Goal: Transaction & Acquisition: Purchase product/service

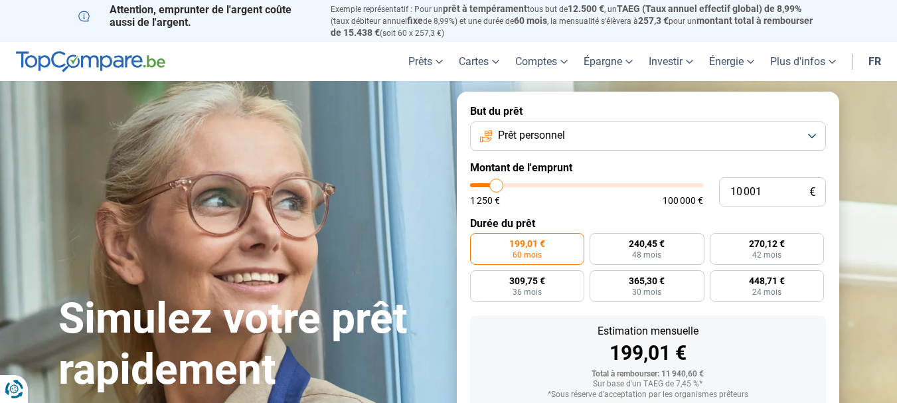
type input "99 250"
type input "99250"
click at [694, 187] on input "range" at bounding box center [586, 185] width 233 height 4
radio input "false"
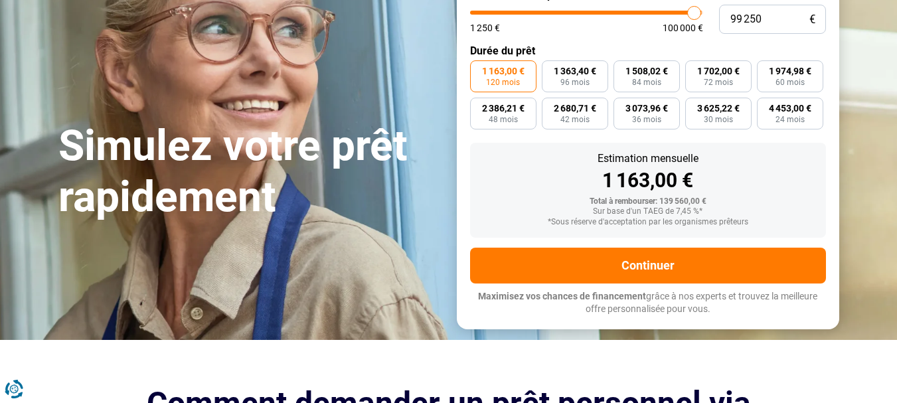
scroll to position [84, 0]
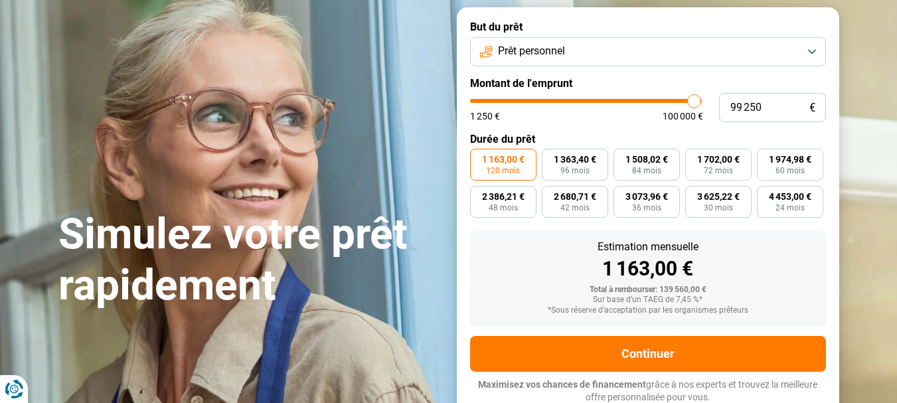
click at [743, 52] on button "Prêt personnel" at bounding box center [648, 51] width 356 height 29
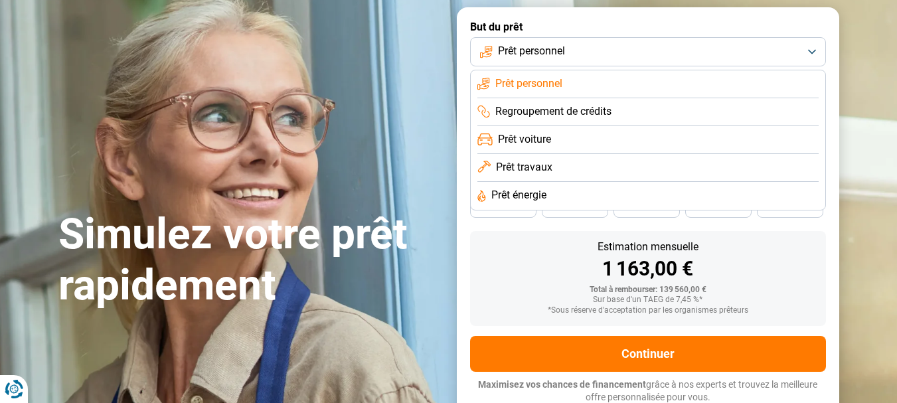
click at [589, 114] on span "Regroupement de crédits" at bounding box center [553, 111] width 116 height 15
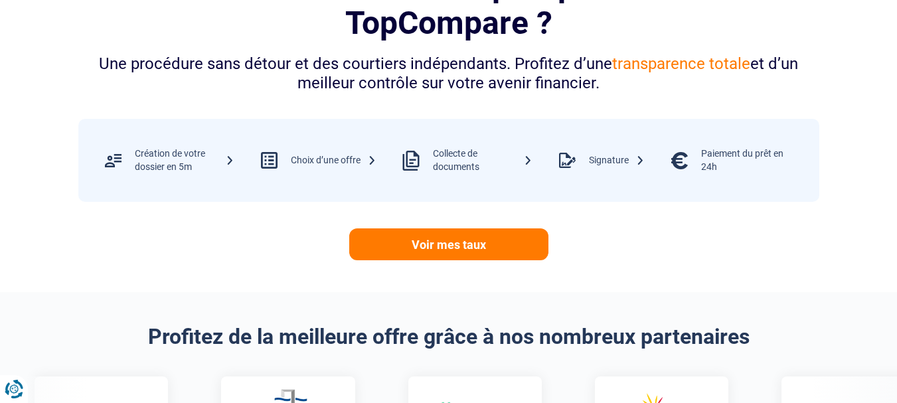
scroll to position [704, 0]
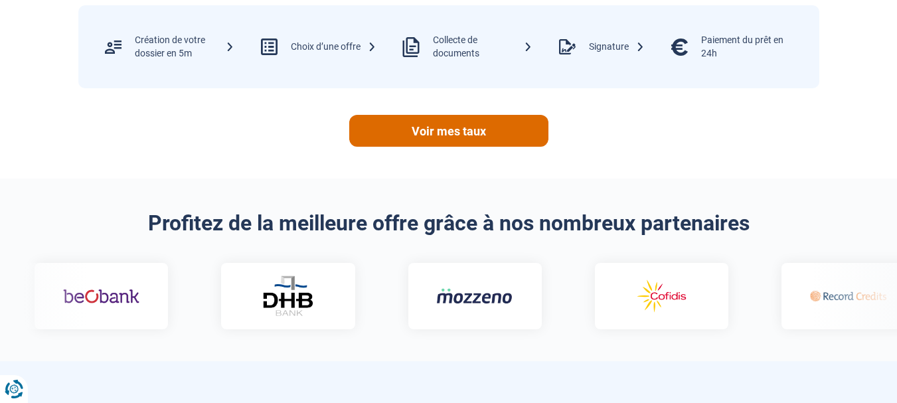
click at [489, 135] on link "Voir mes taux" at bounding box center [448, 131] width 199 height 32
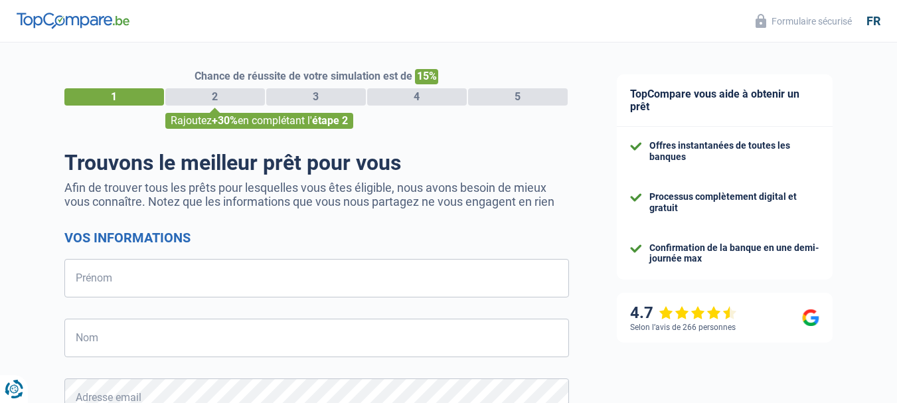
select select "32"
